Goal: Task Accomplishment & Management: Manage account settings

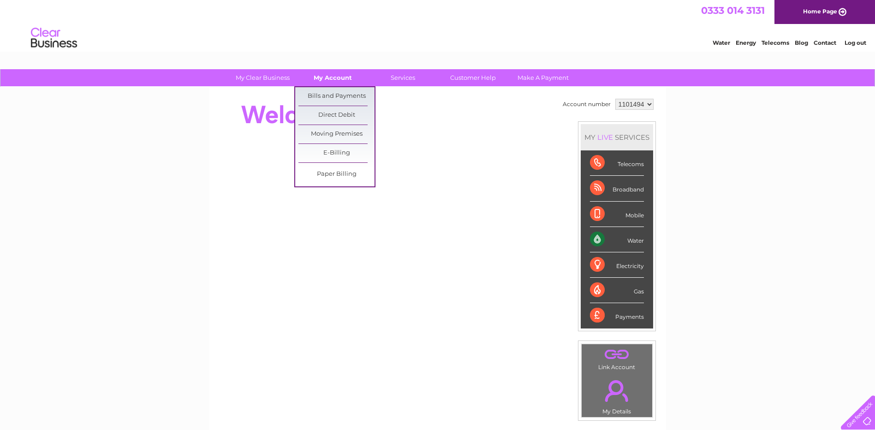
click at [326, 77] on link "My Account" at bounding box center [333, 77] width 76 height 17
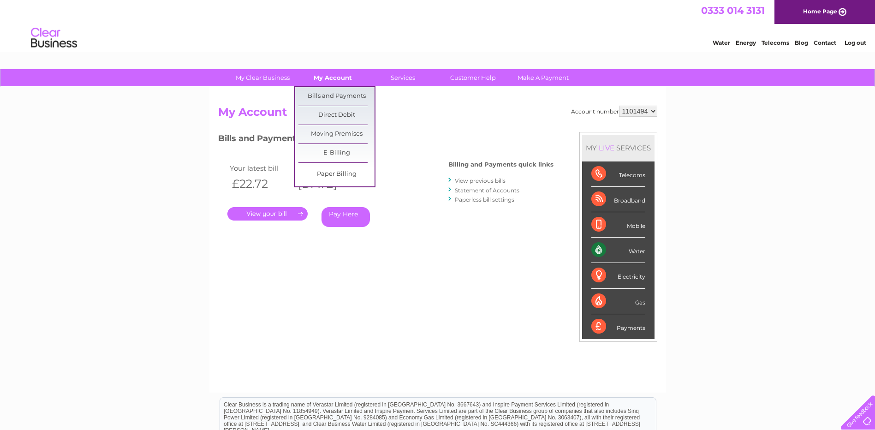
click at [339, 72] on link "My Account" at bounding box center [333, 77] width 76 height 17
